Goal: Task Accomplishment & Management: Manage account settings

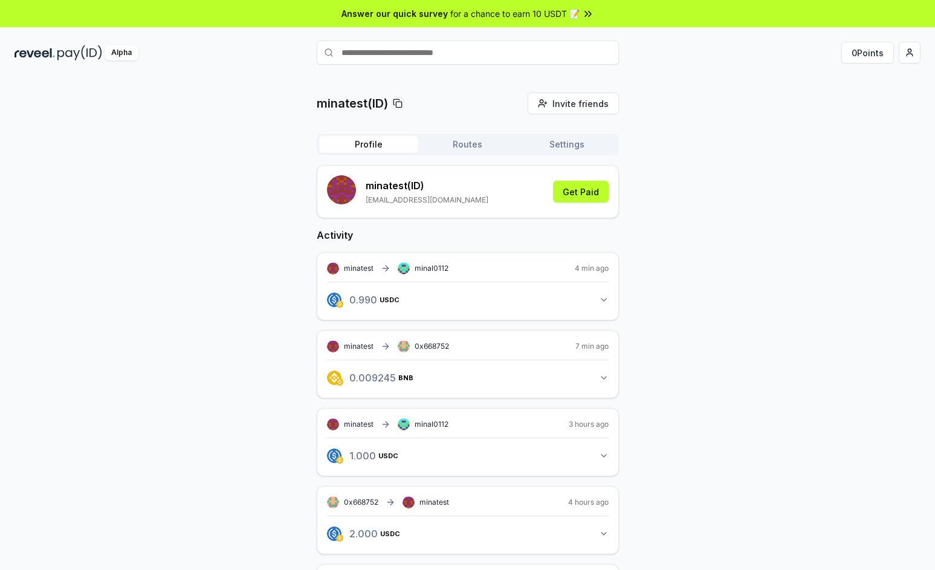
click at [600, 302] on icon "button" at bounding box center [604, 300] width 10 height 10
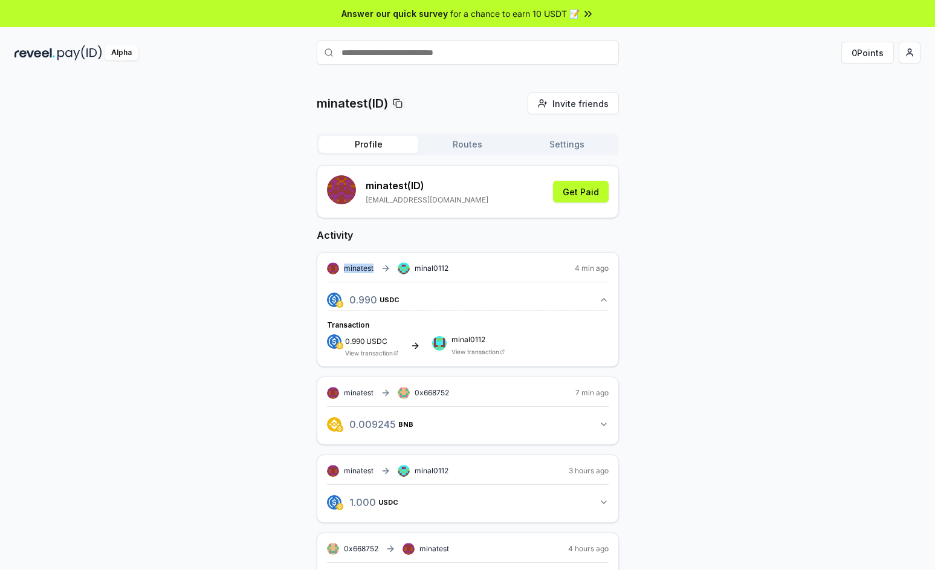
drag, startPoint x: 374, startPoint y: 267, endPoint x: 344, endPoint y: 267, distance: 29.6
click at [344, 267] on div "minatest minal0112" at bounding box center [387, 268] width 121 height 12
copy span "minatest"
